Goal: Check status

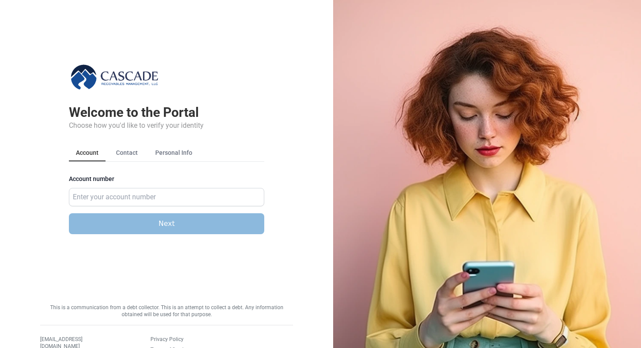
click at [366, 24] on img at bounding box center [487, 174] width 308 height 348
